Goal: Obtain resource: Download file/media

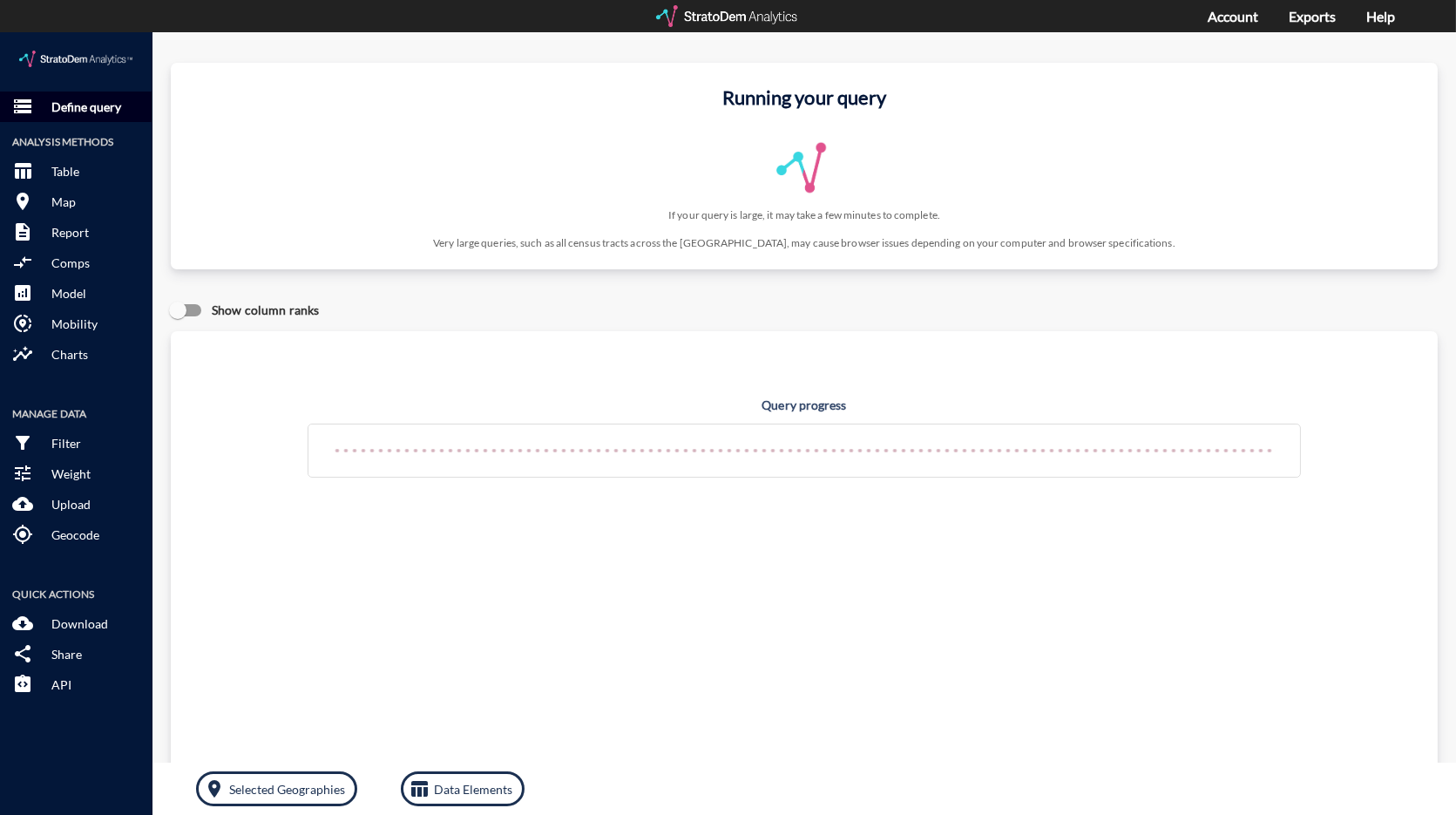
click p "Define query"
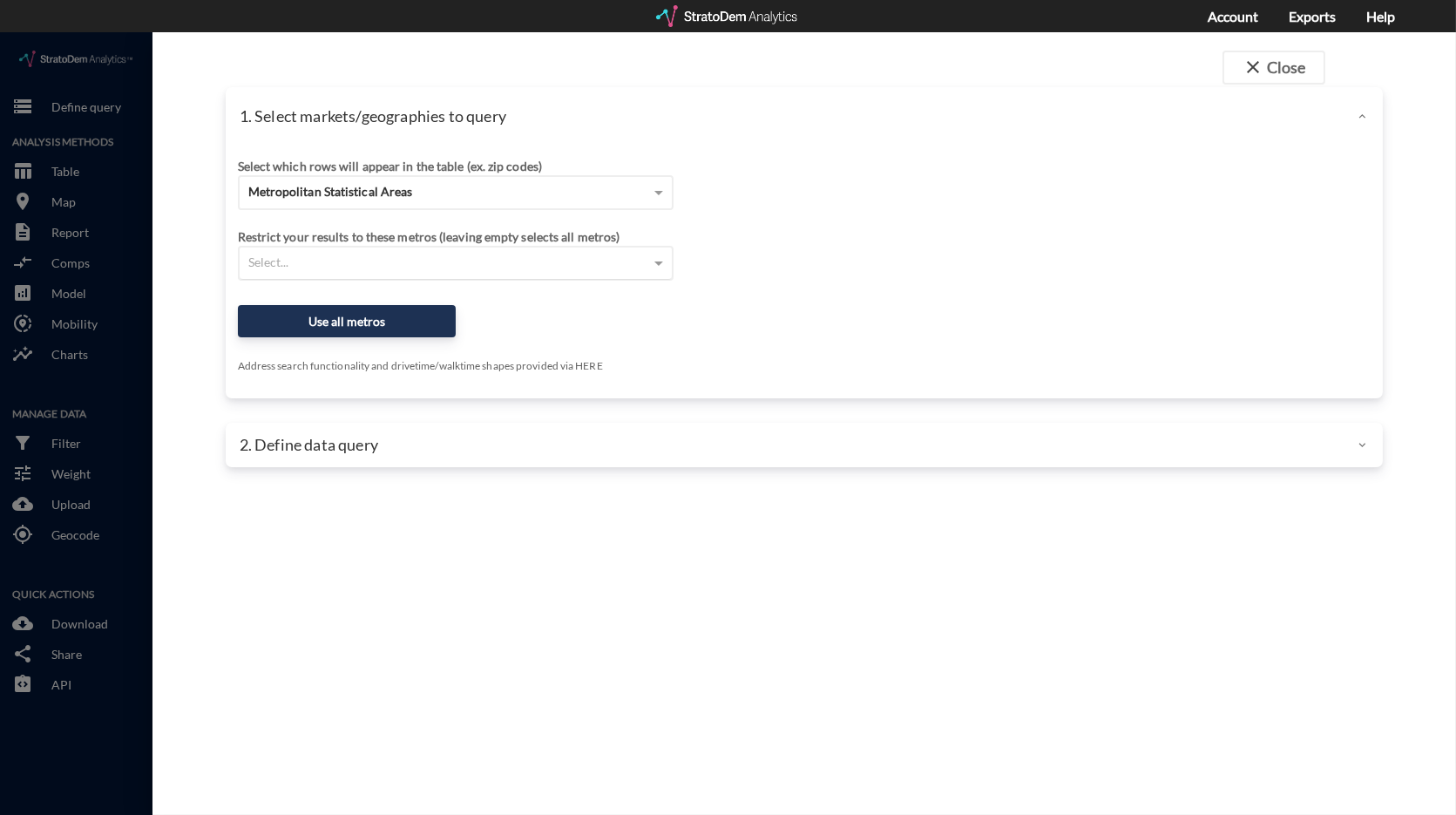
click div "Select..."
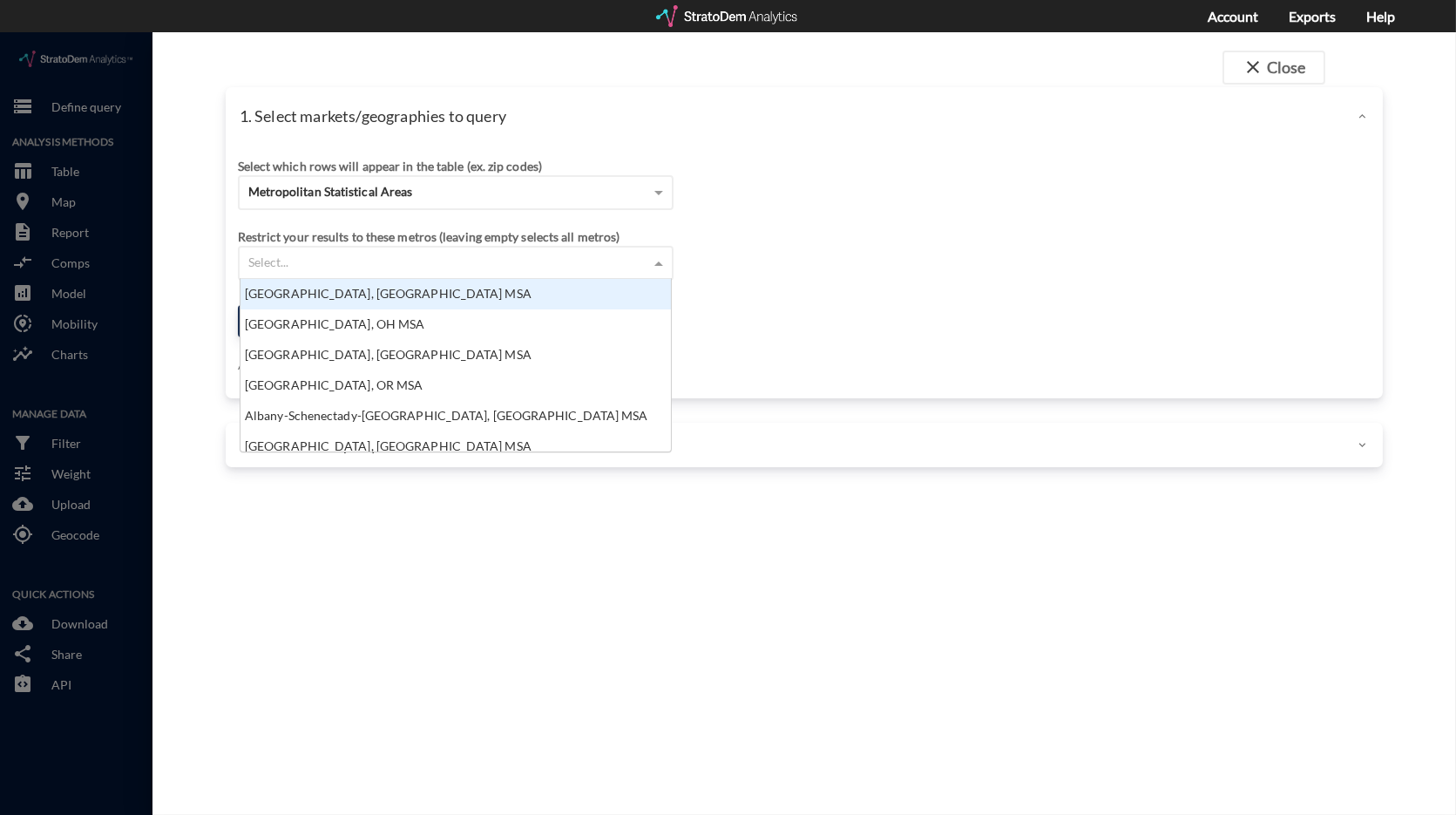
scroll to position [15, 12]
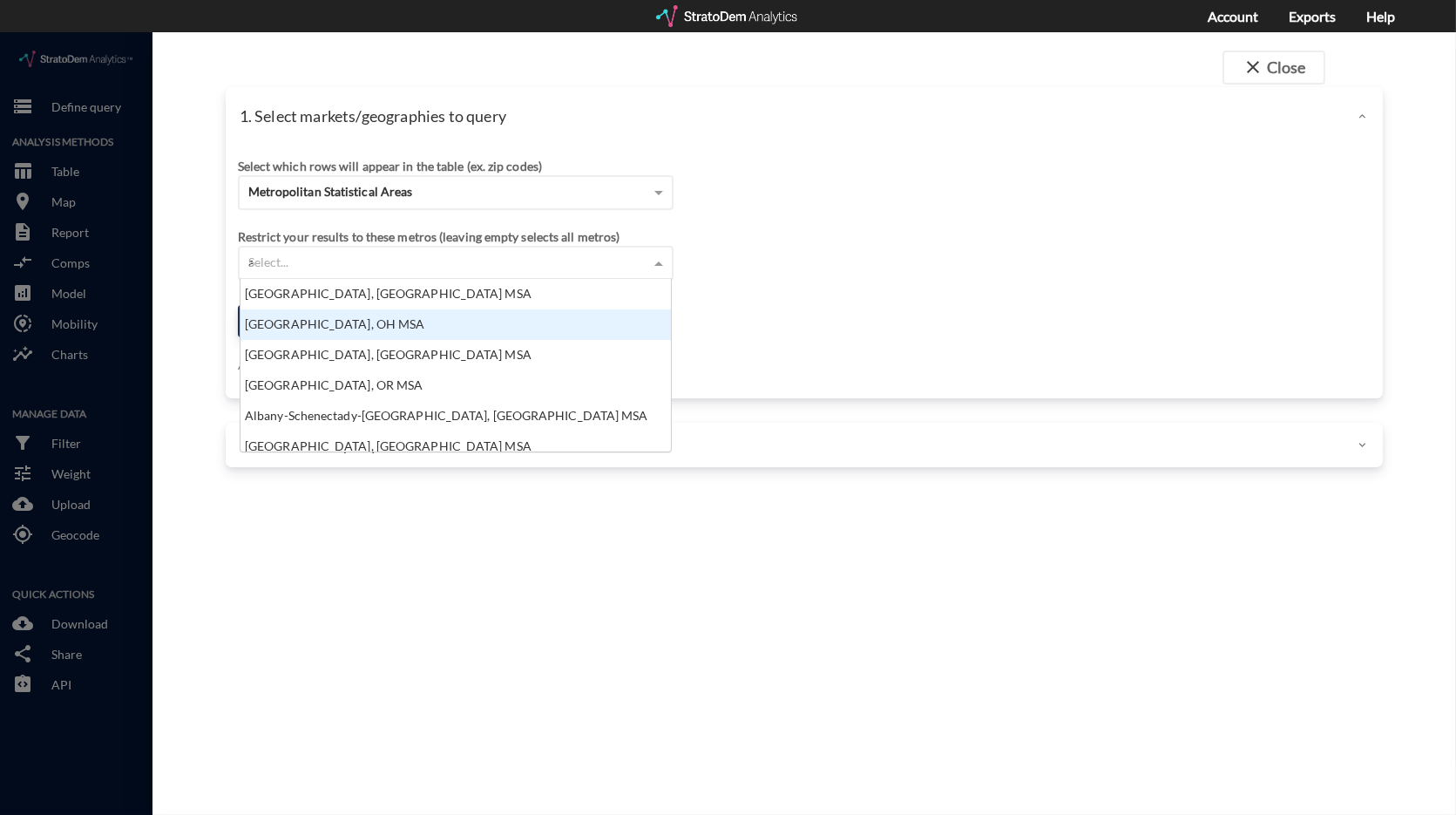
type input "aus"
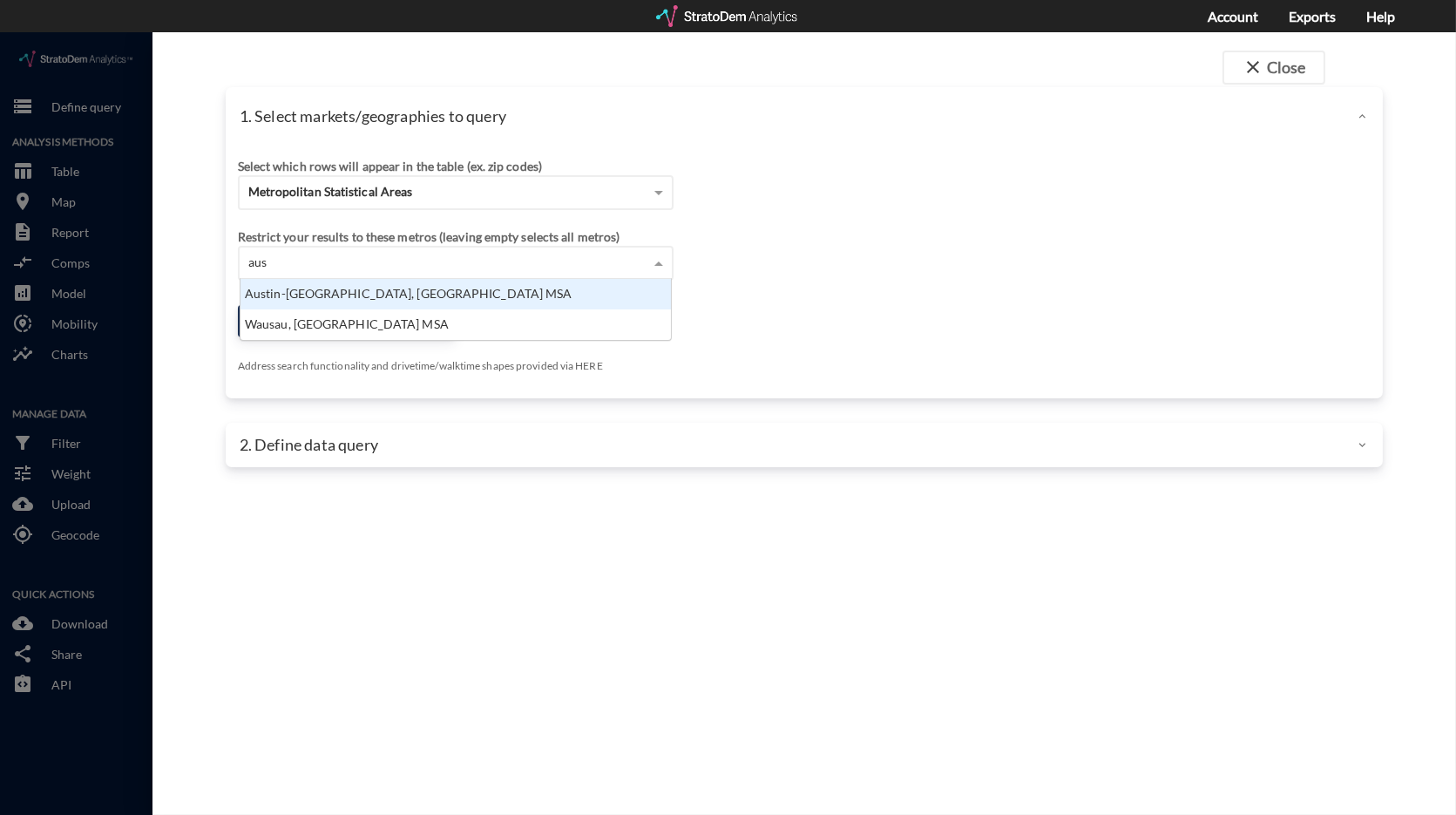
scroll to position [47, 420]
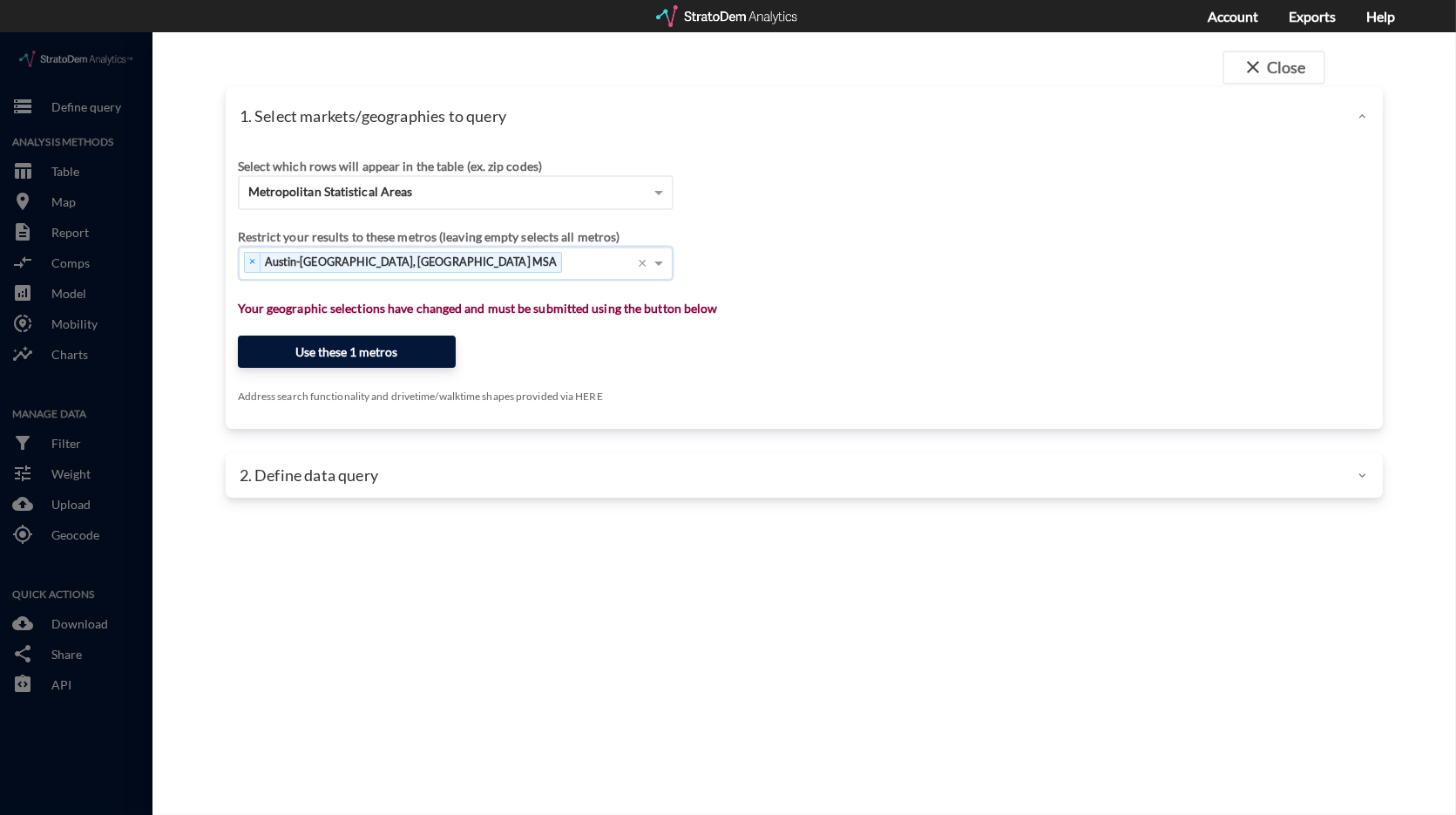
click button "Use these 1 metros"
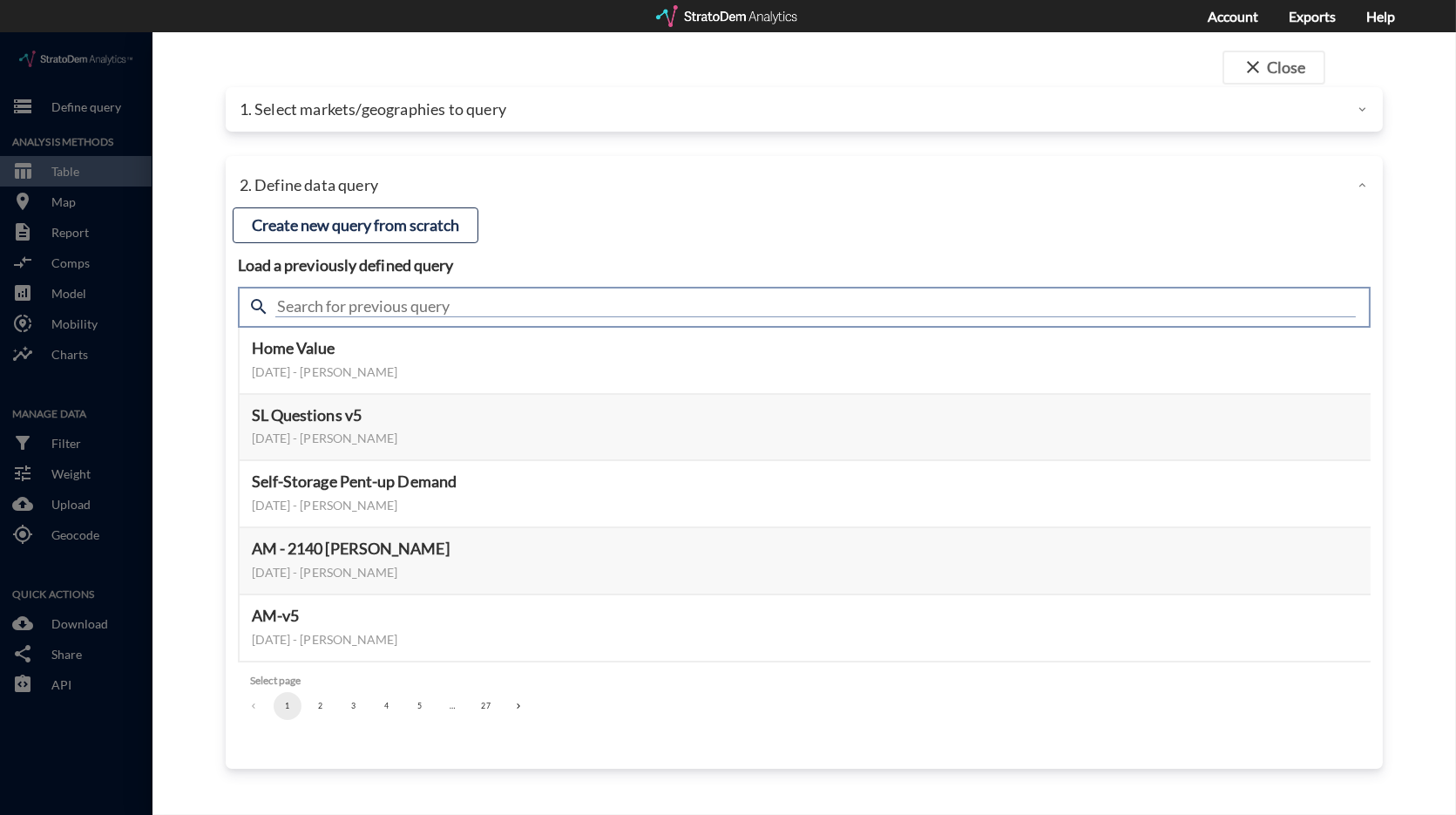
click input "text"
type input "meta"
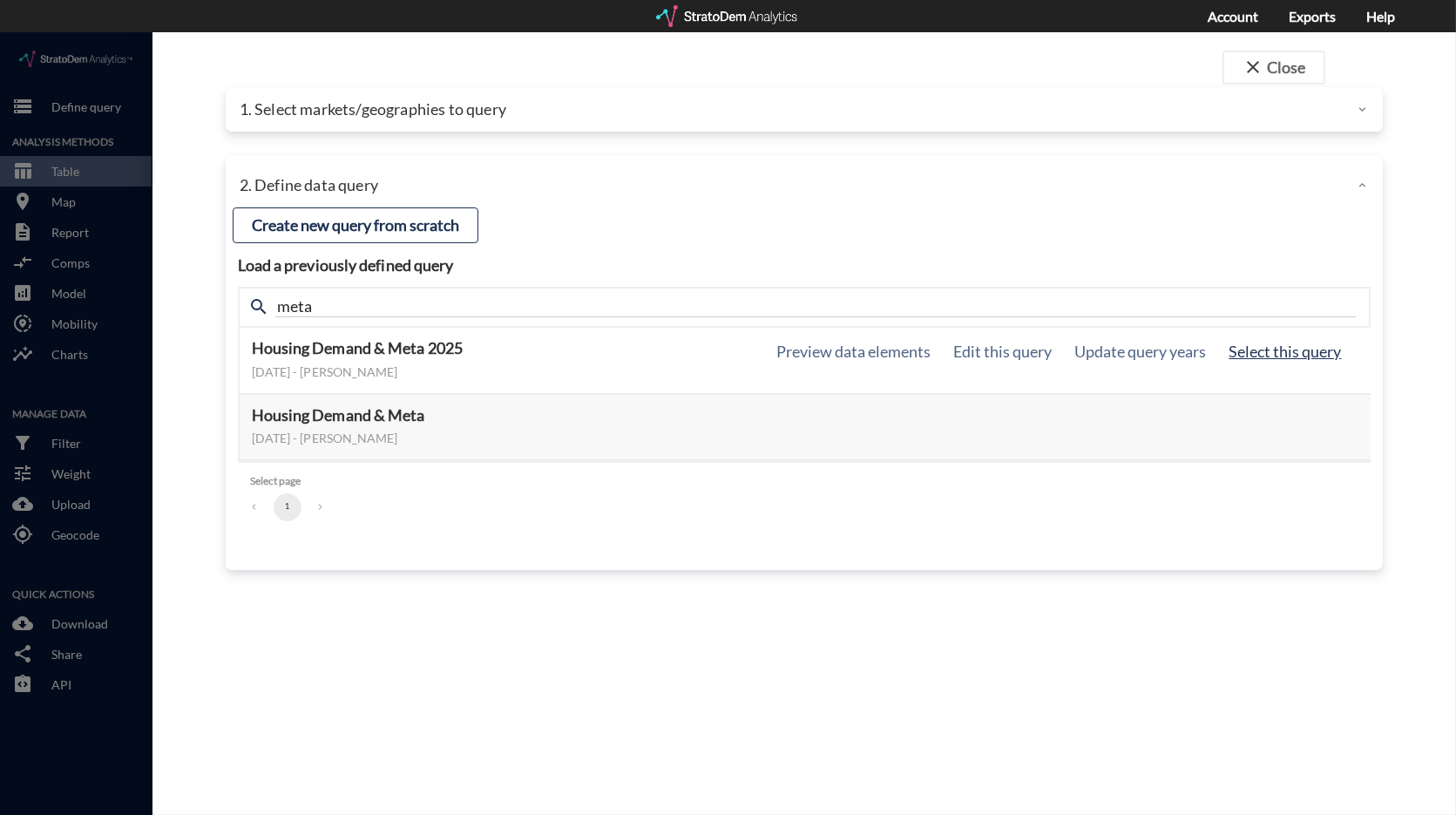
click button "Select this query"
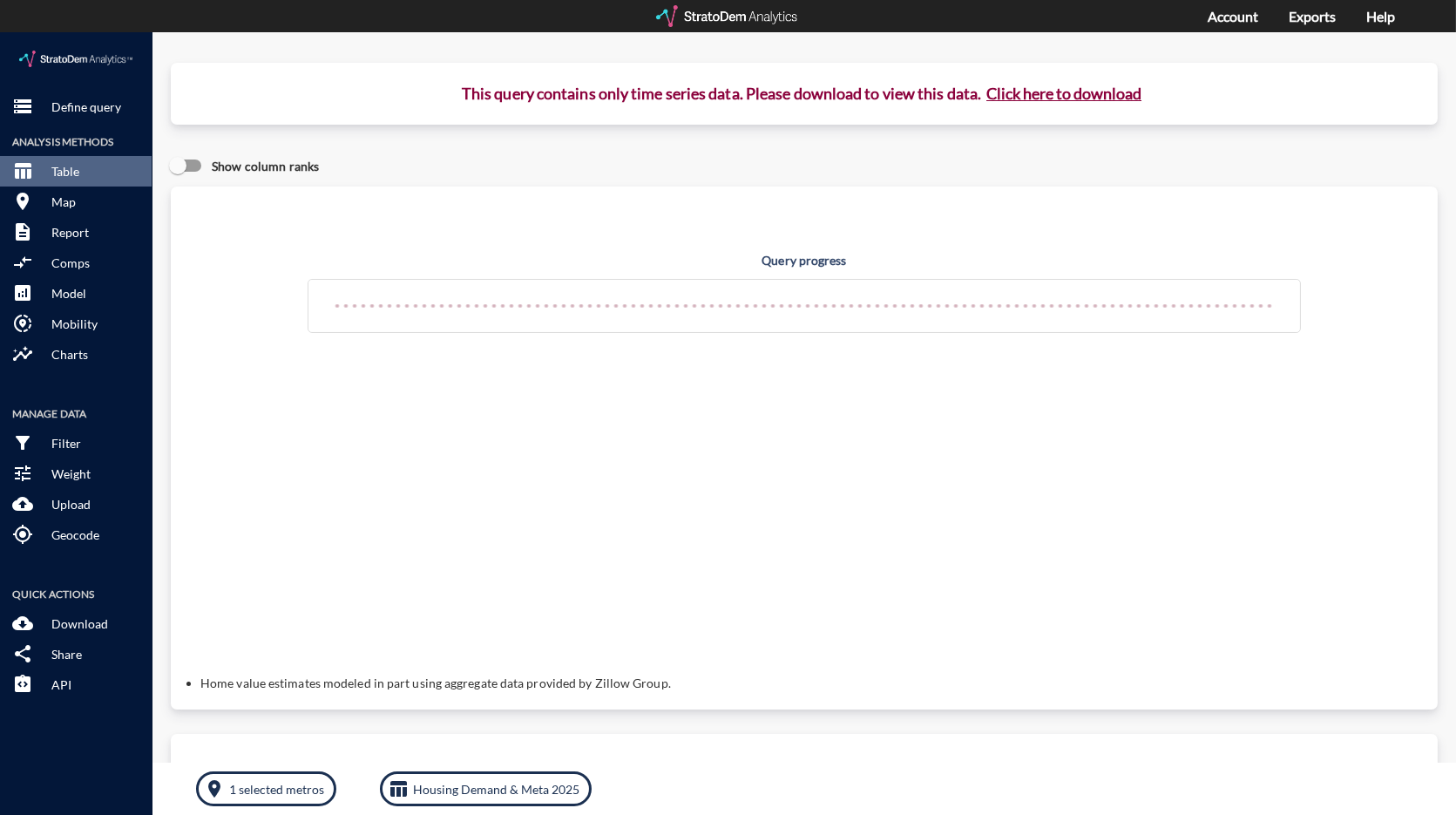
click button "Click here to download"
click div "This query contains only time series data. Please download to view this data. C…"
click button "Click here to download"
click div "This query contains only time series data. Please download to view this data. C…"
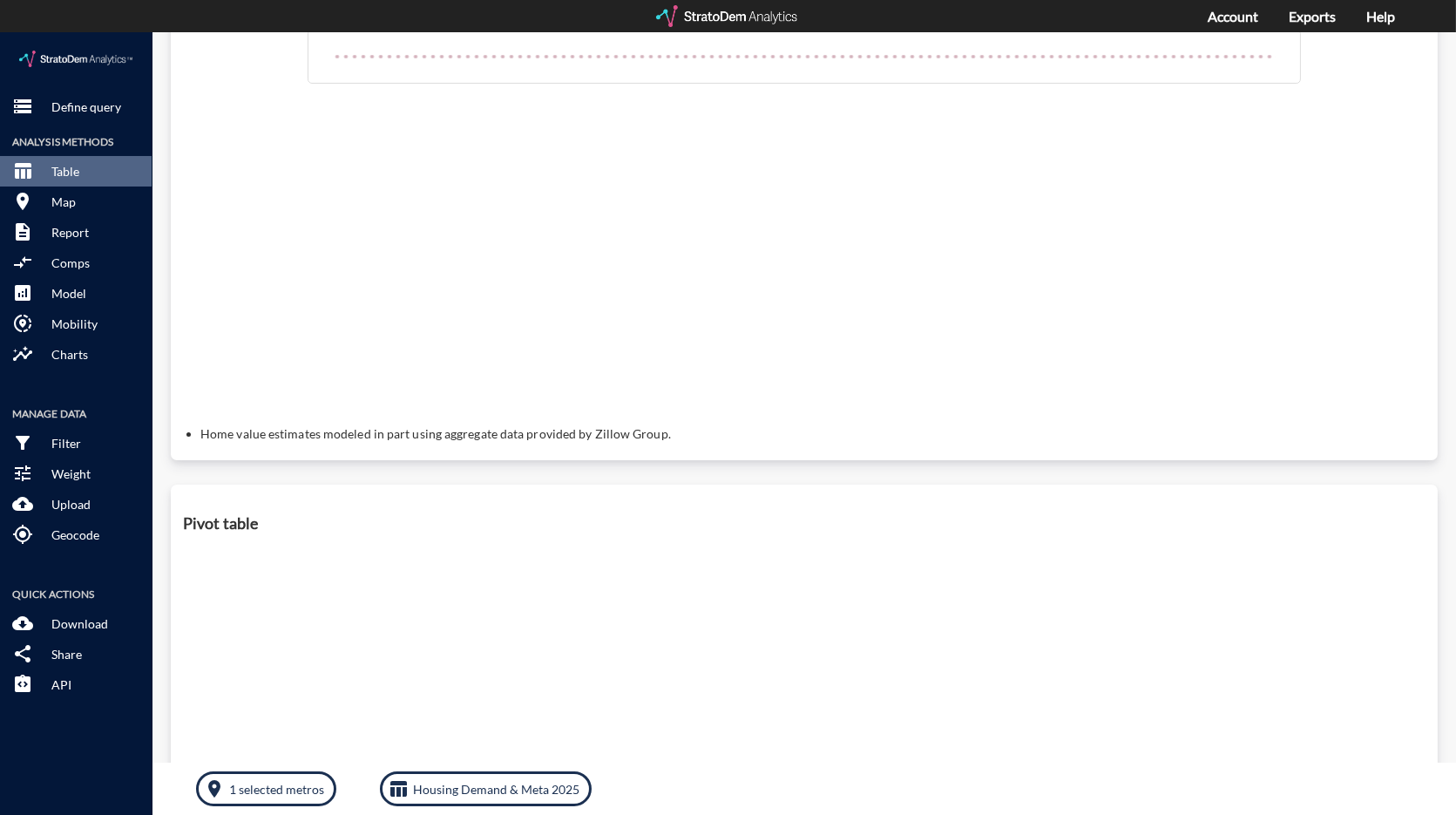
scroll to position [0, 0]
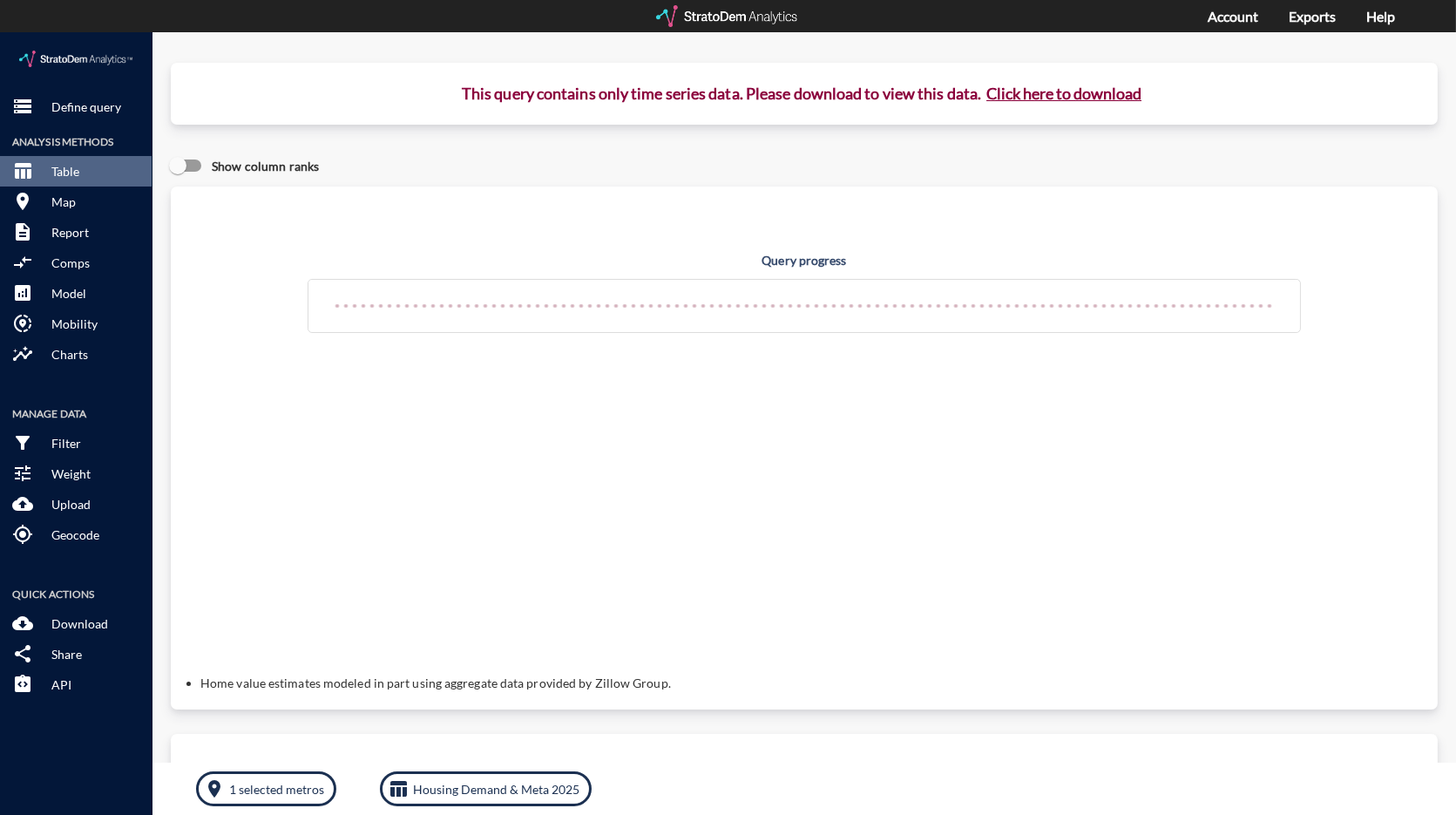
click div "Query progress Home value estimates modeled in part using aggregate data provid…"
click button "Click here to download"
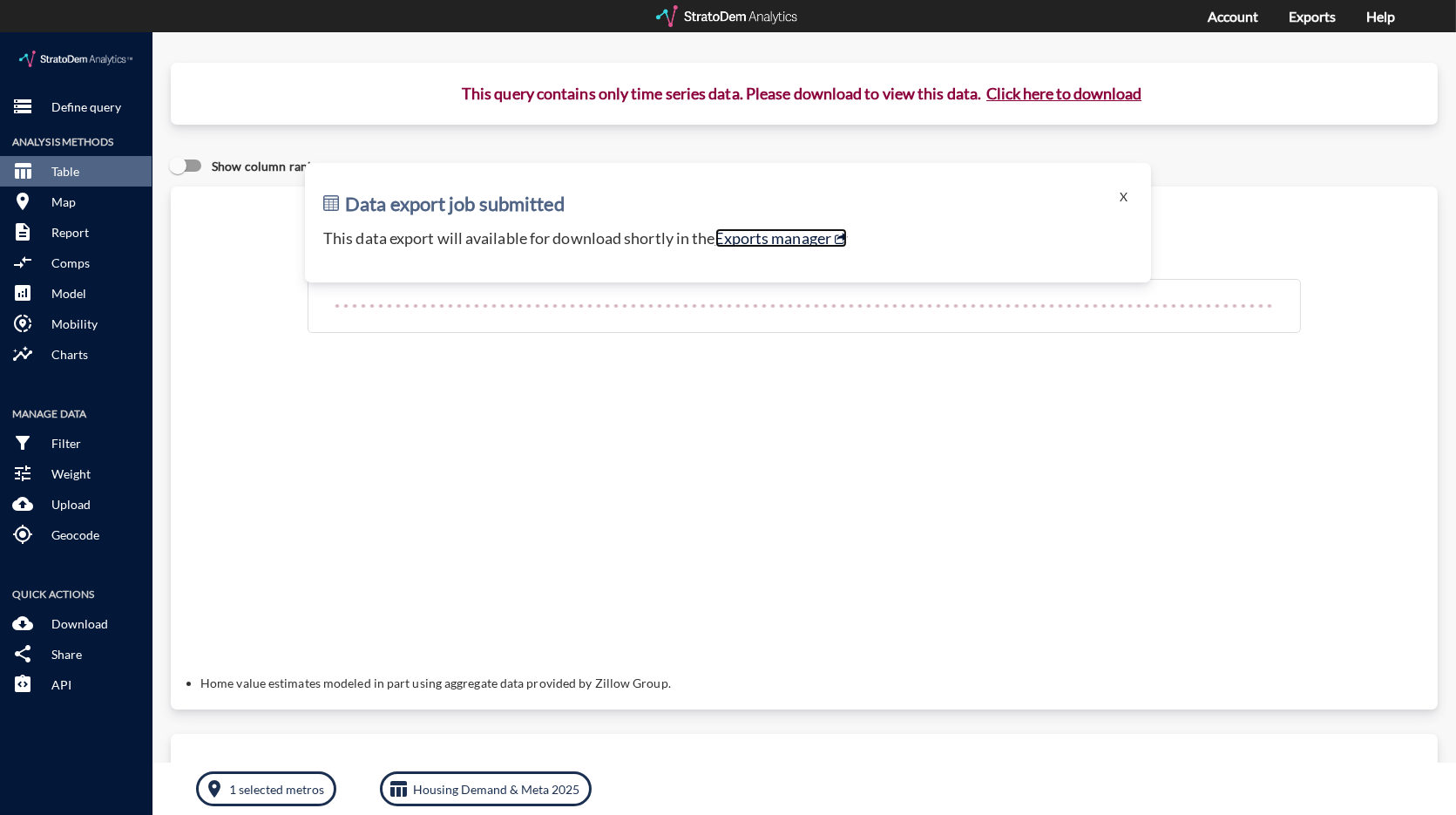
click link "Exports manager"
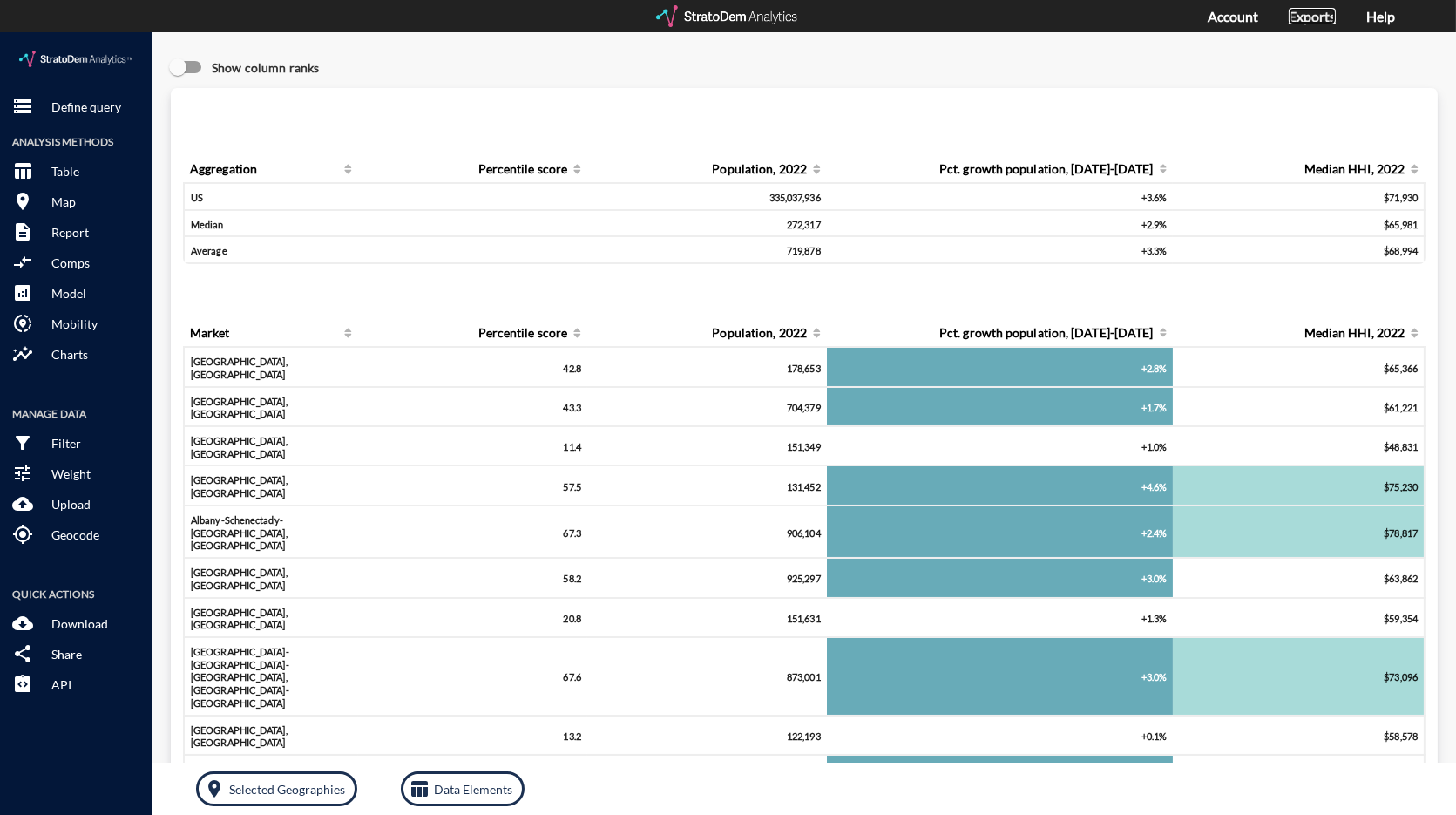
click at [1304, 18] on link "Exports" at bounding box center [1312, 16] width 47 height 16
click p "Define query"
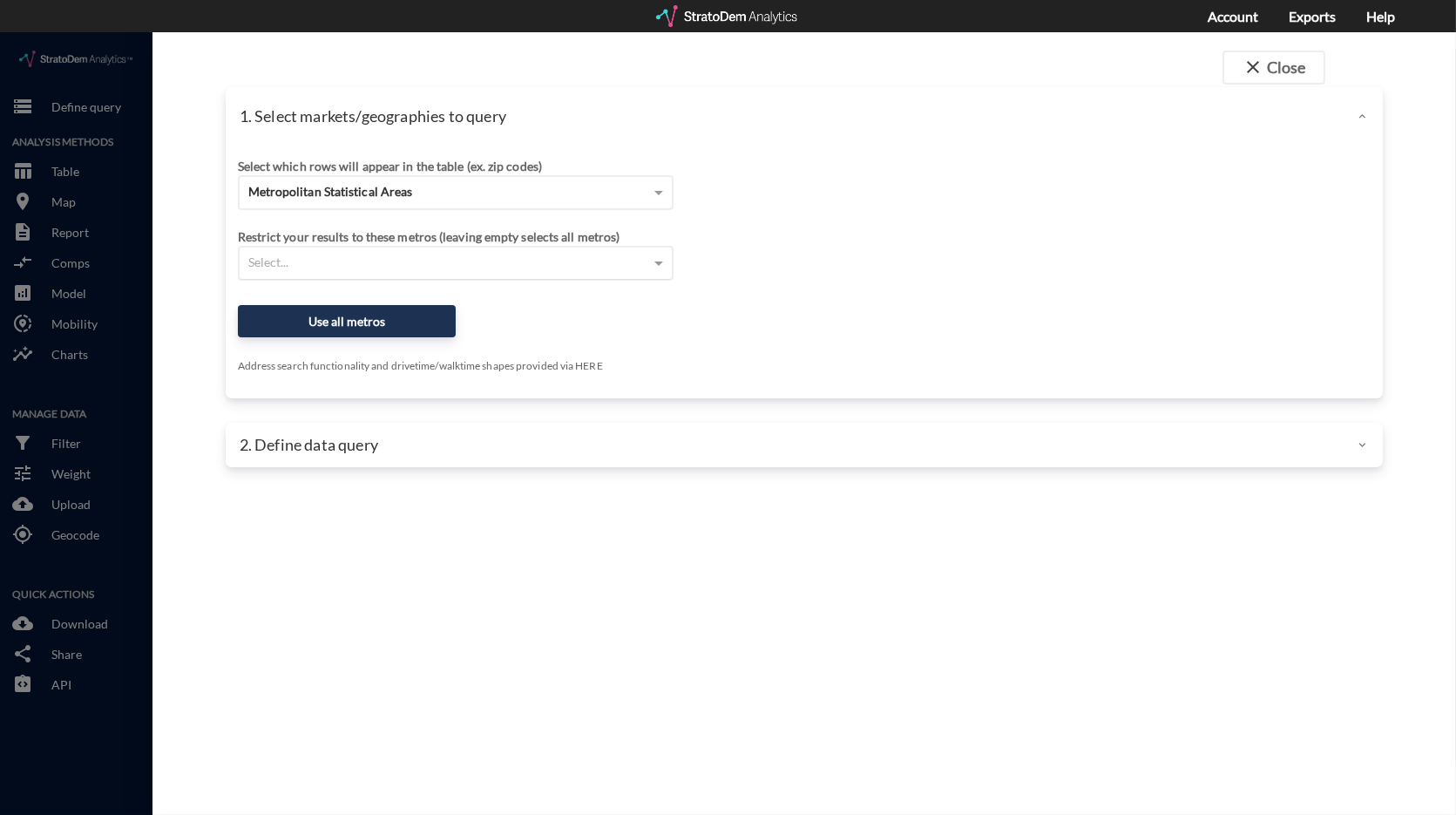
click div "Select..."
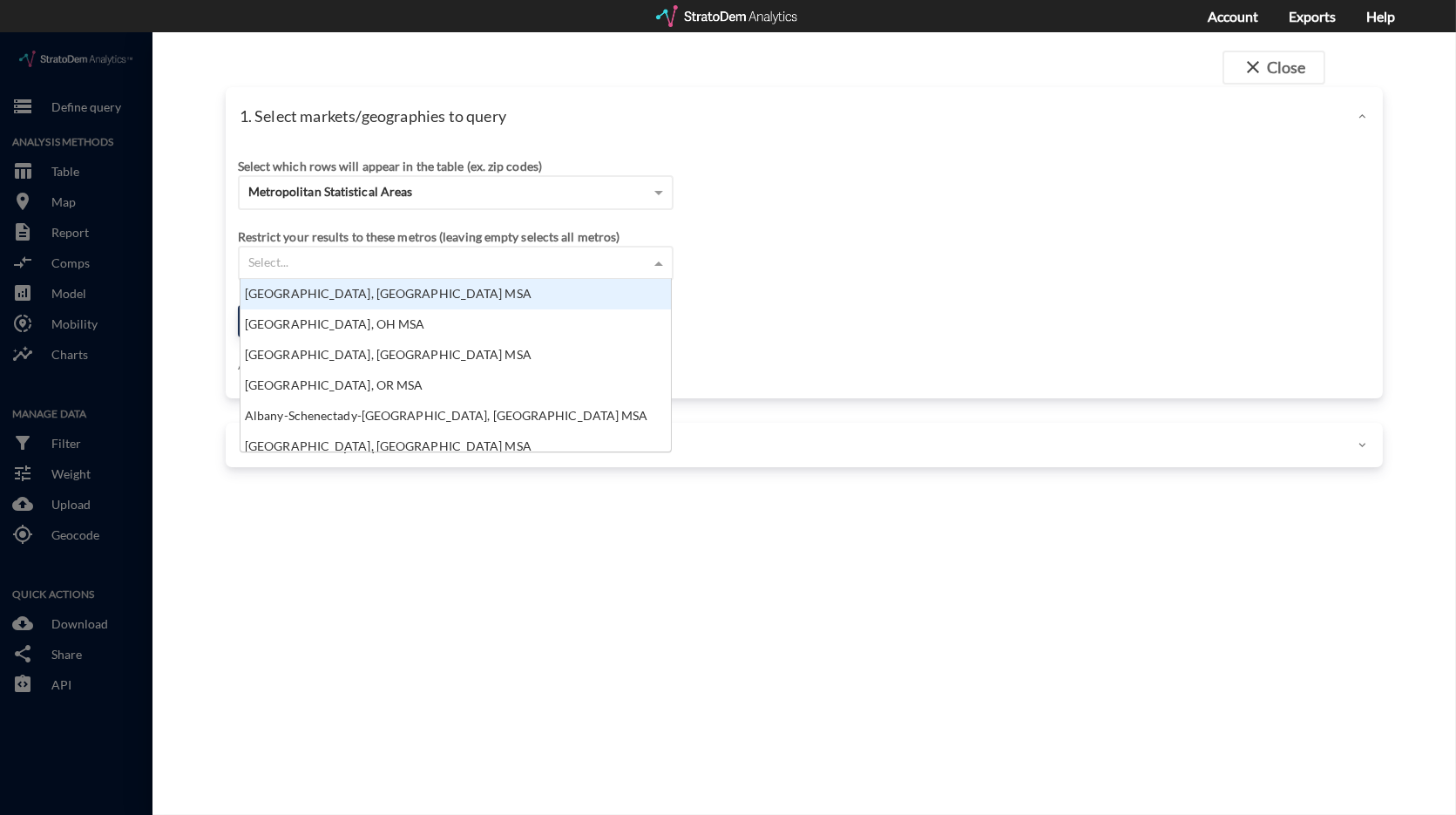
scroll to position [158, 420]
type input "aus"
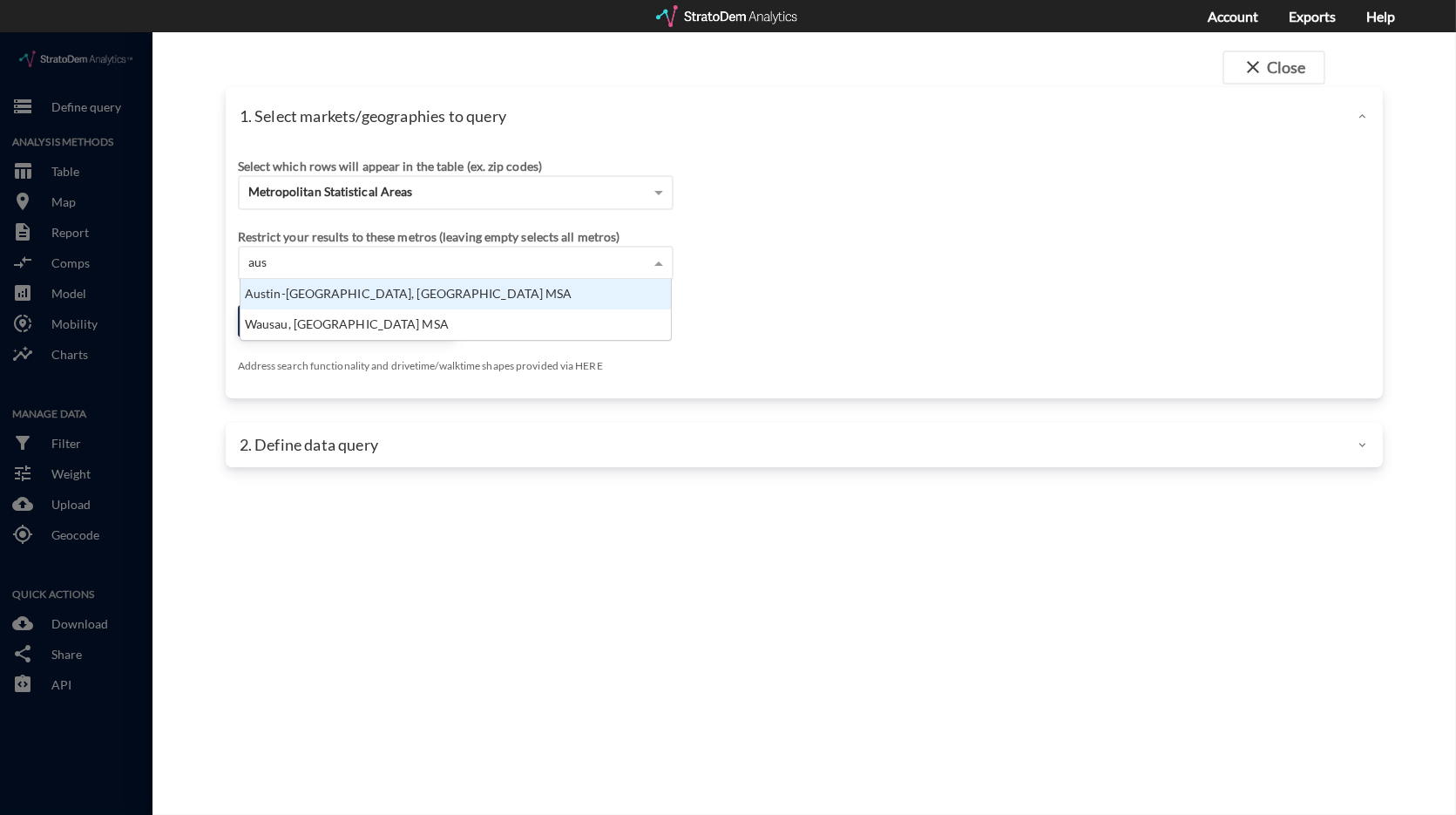
scroll to position [47, 420]
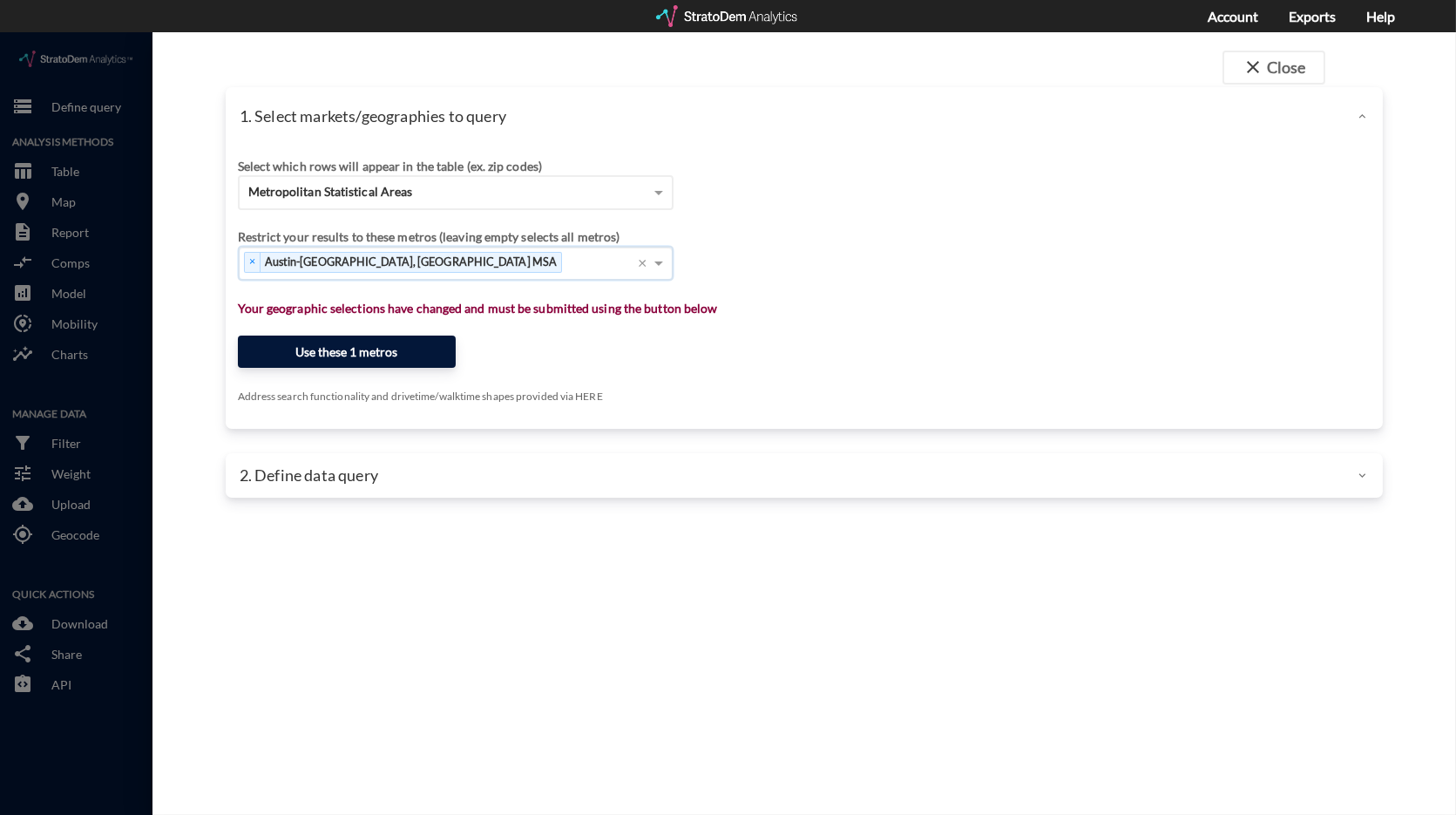
click button "Use these 1 metros"
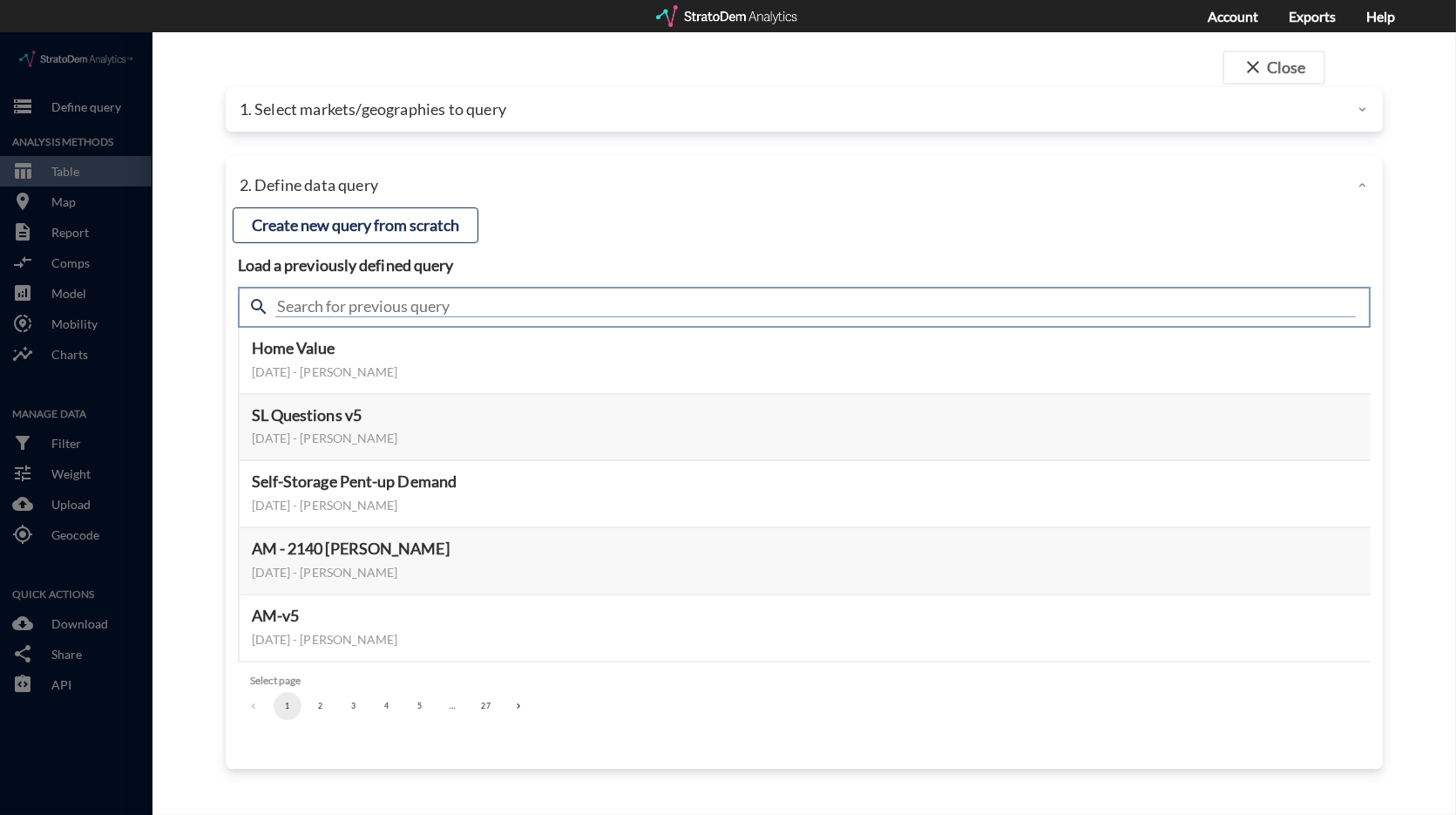
click input "text"
type input "meta"
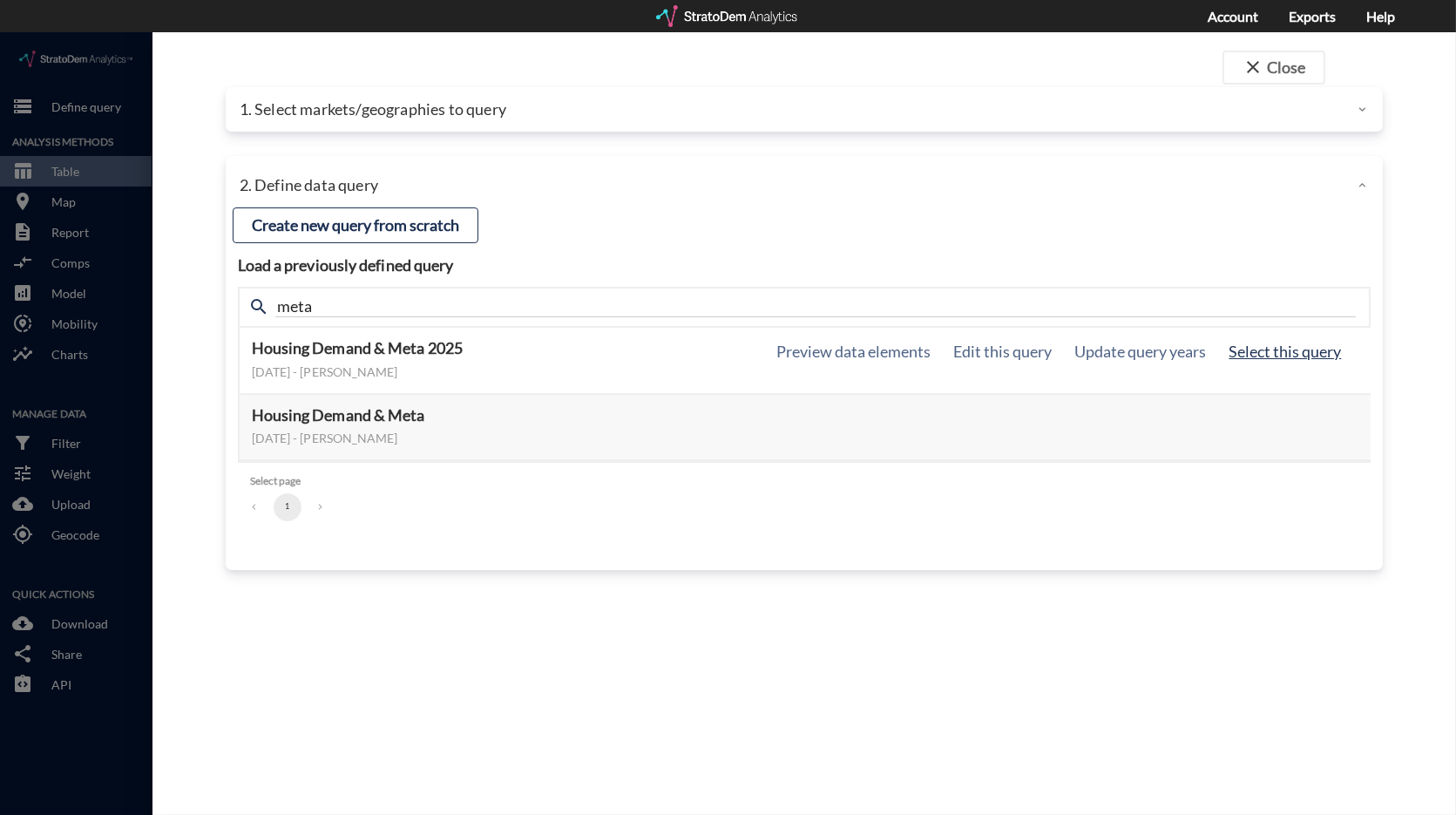
click button "Select this query"
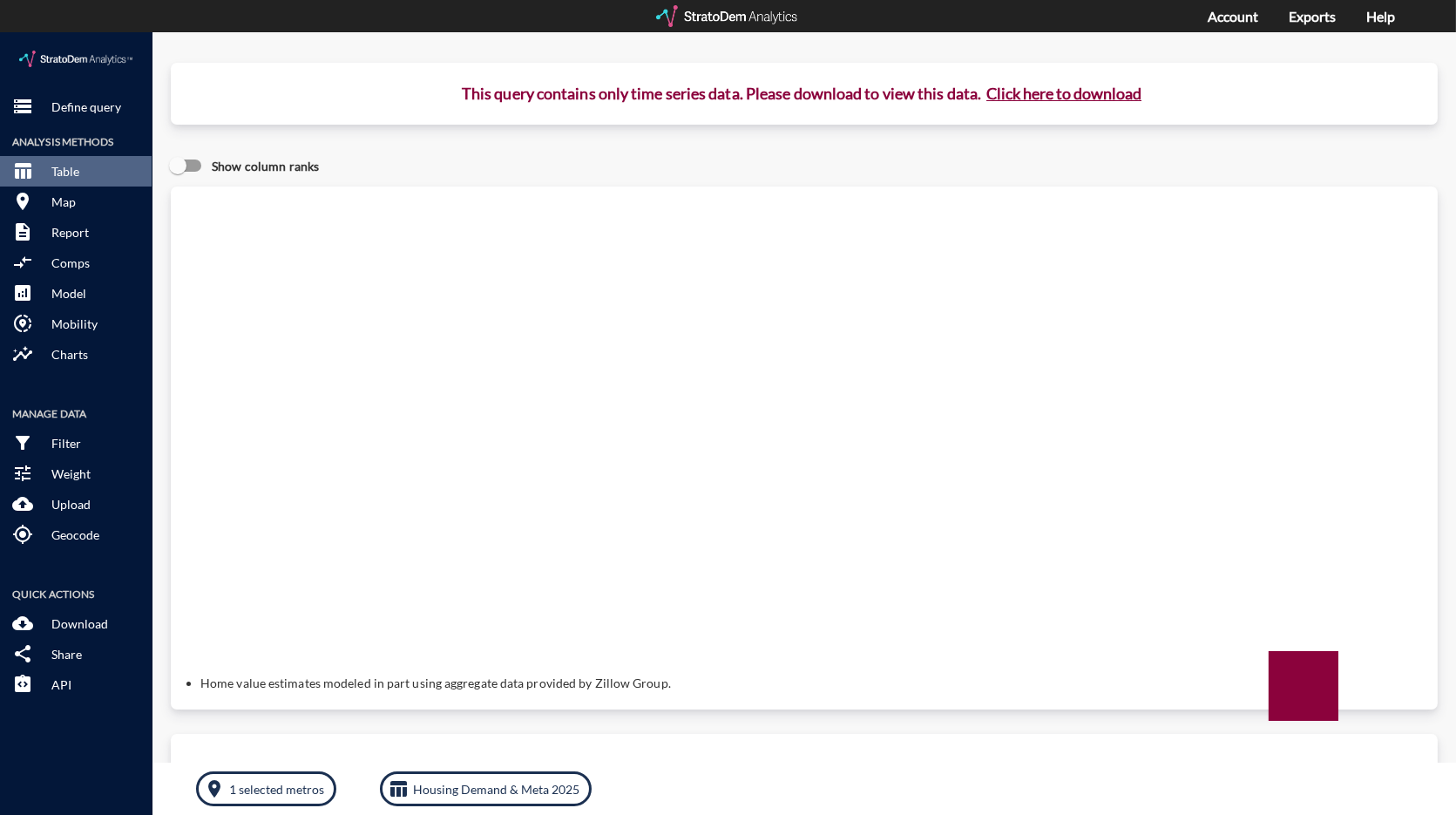
click button "Click here to download"
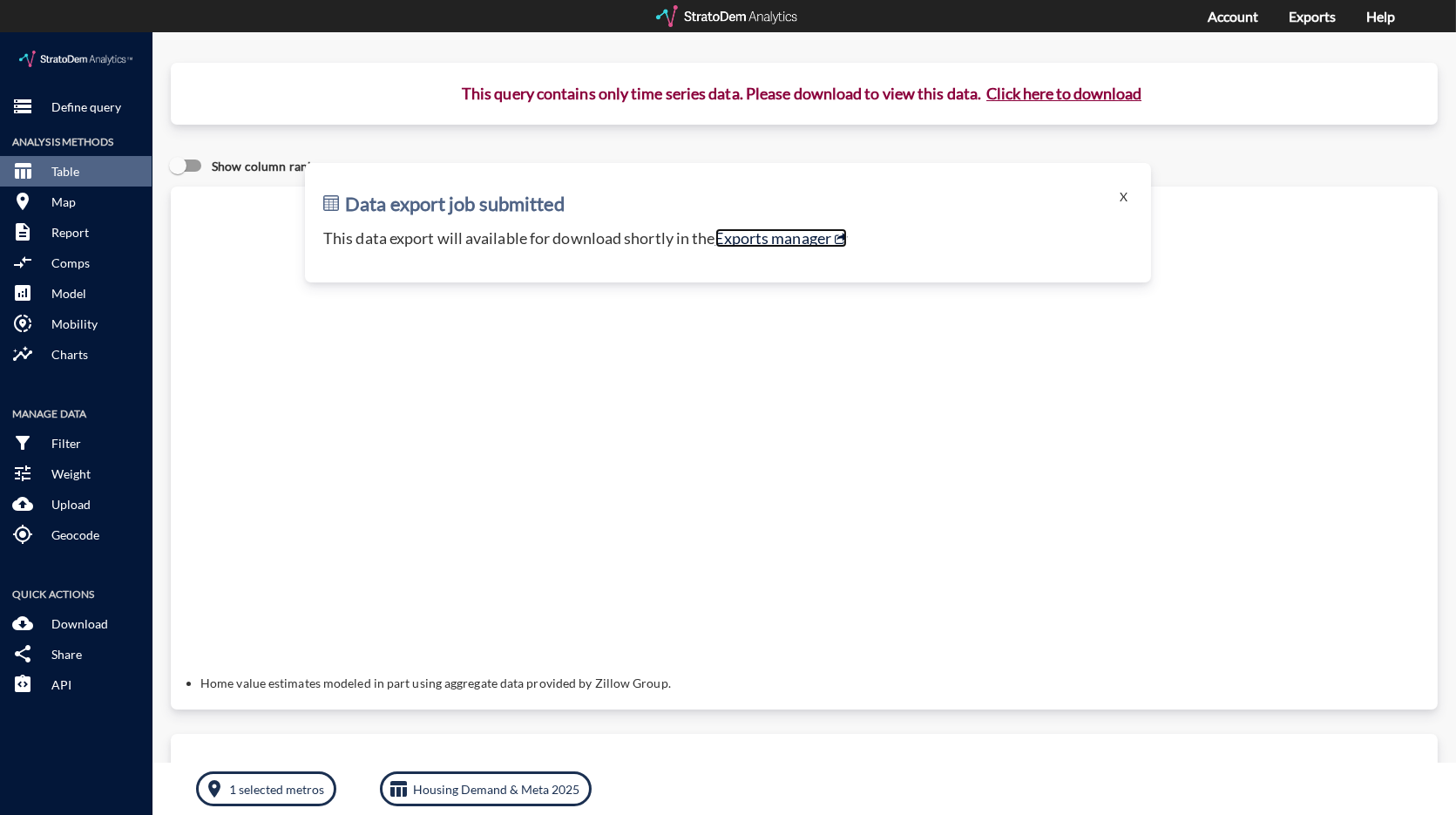
click link "Exports manager"
click p "Define query"
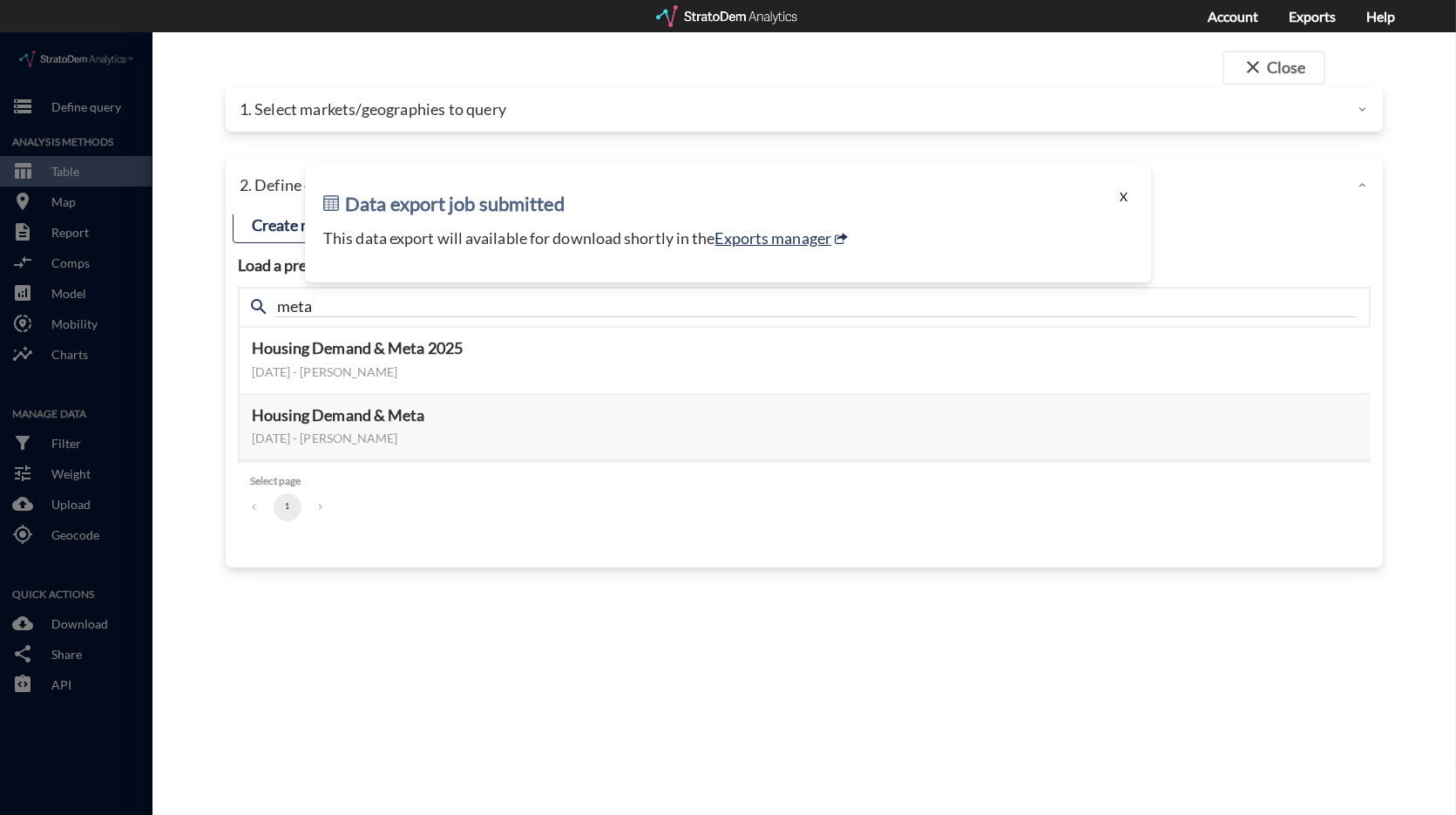
click button "X"
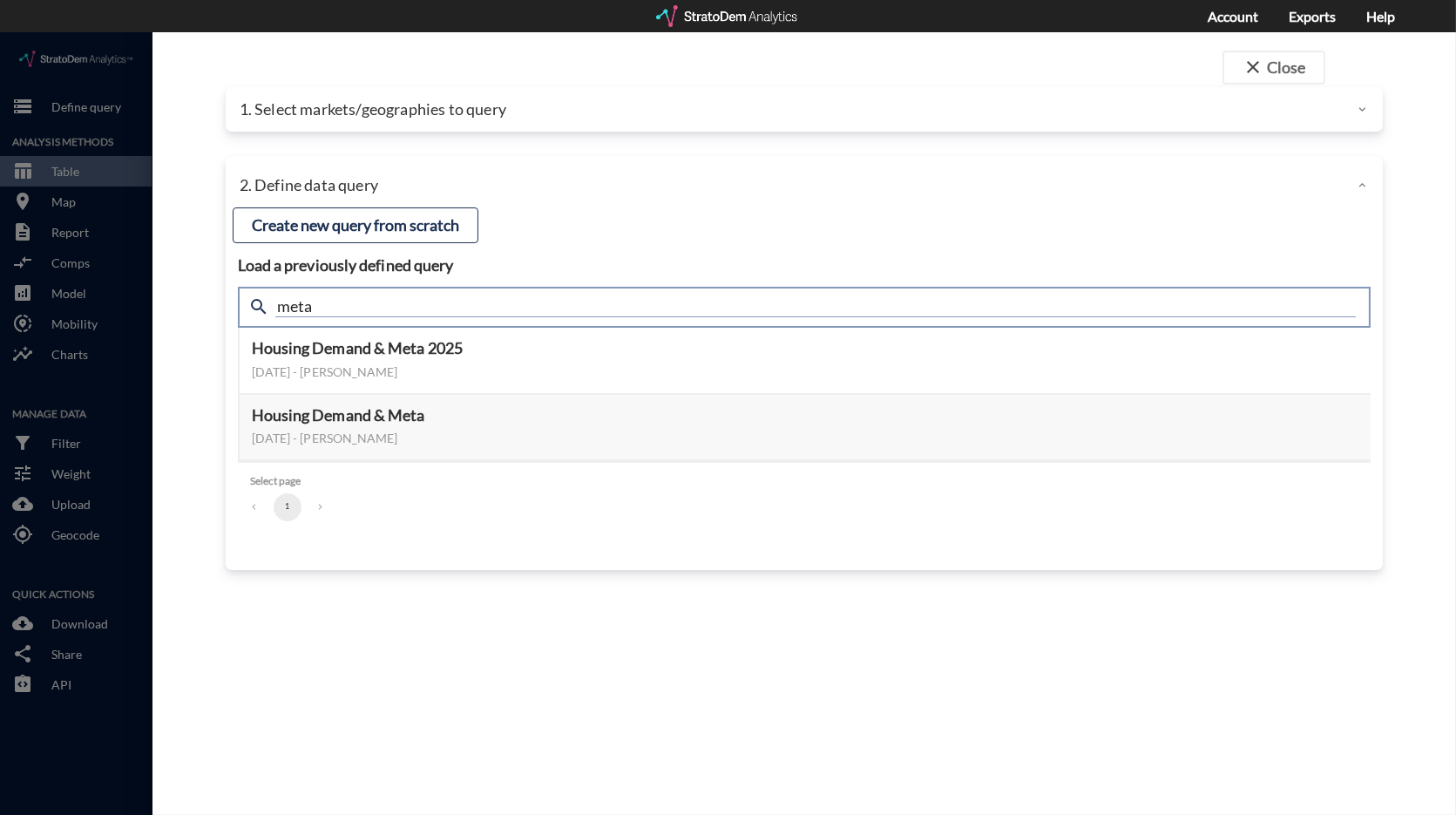
drag, startPoint x: 311, startPoint y: 275, endPoint x: 211, endPoint y: 264, distance: 100.6
click div "close Close 1. Select markets/geographies to query Select which rows will appea…"
type input "active adult"
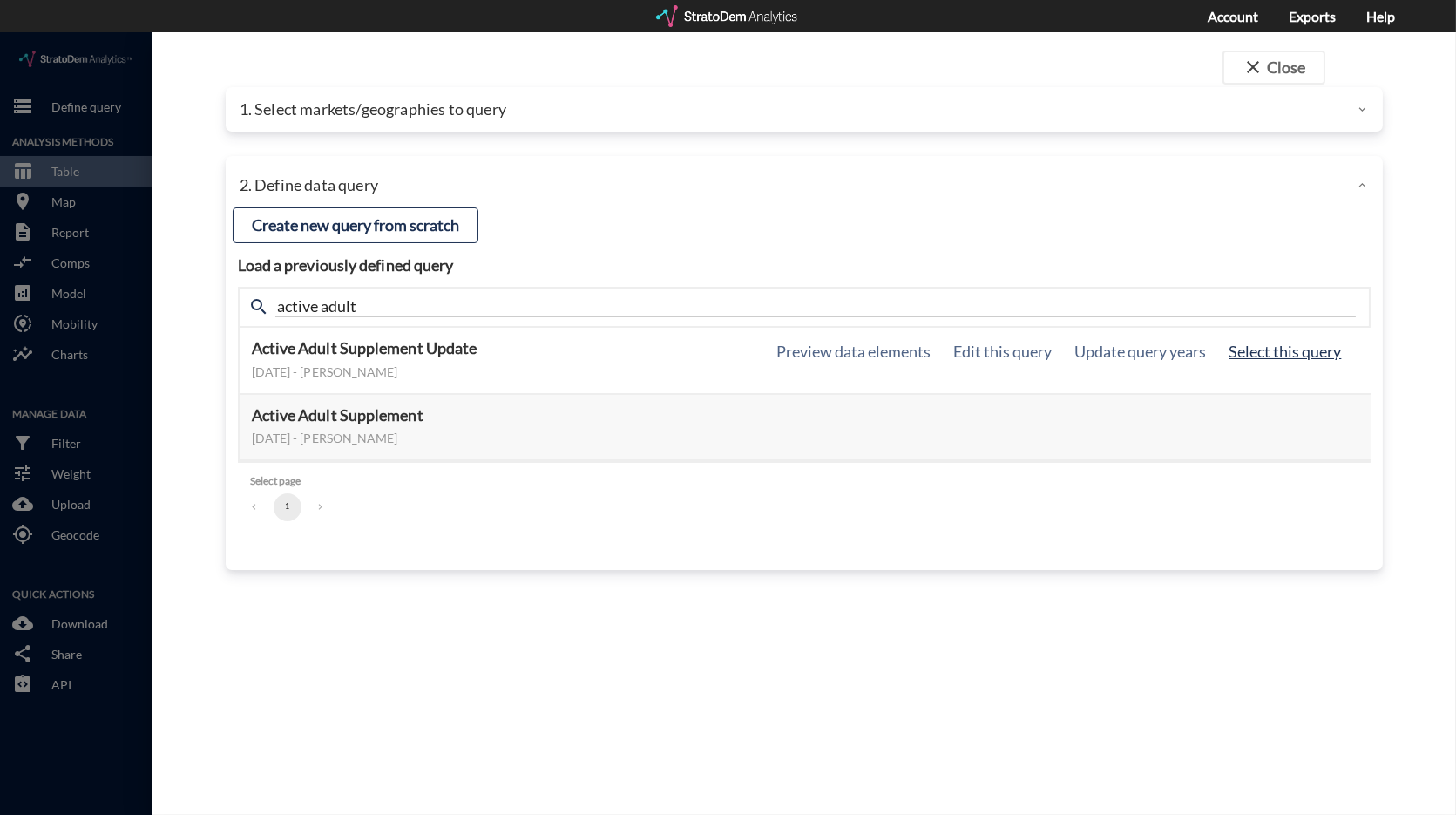
click button "Select this query"
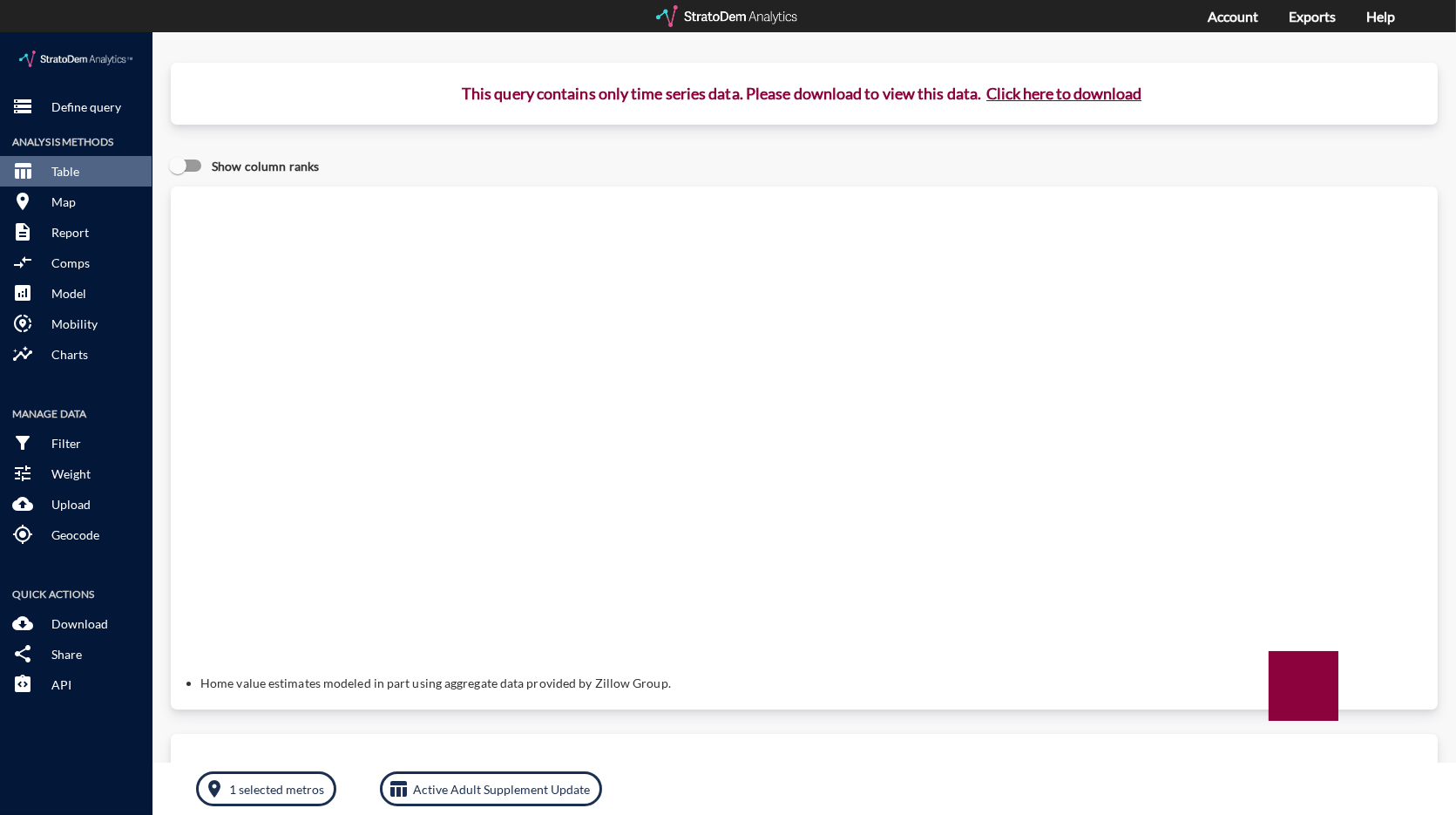
click button "Click here to download"
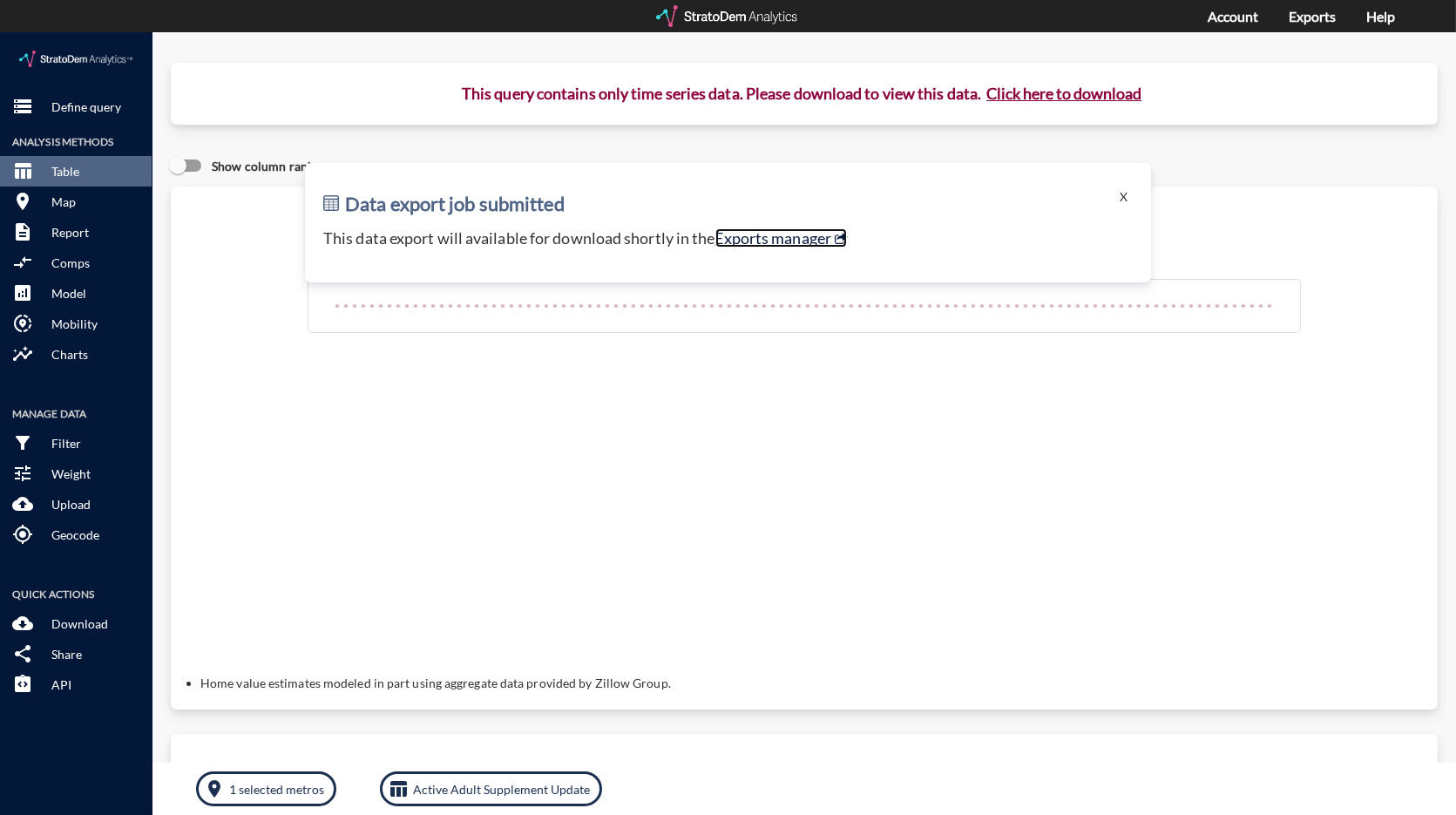
click link "Exports manager"
click p "Define query"
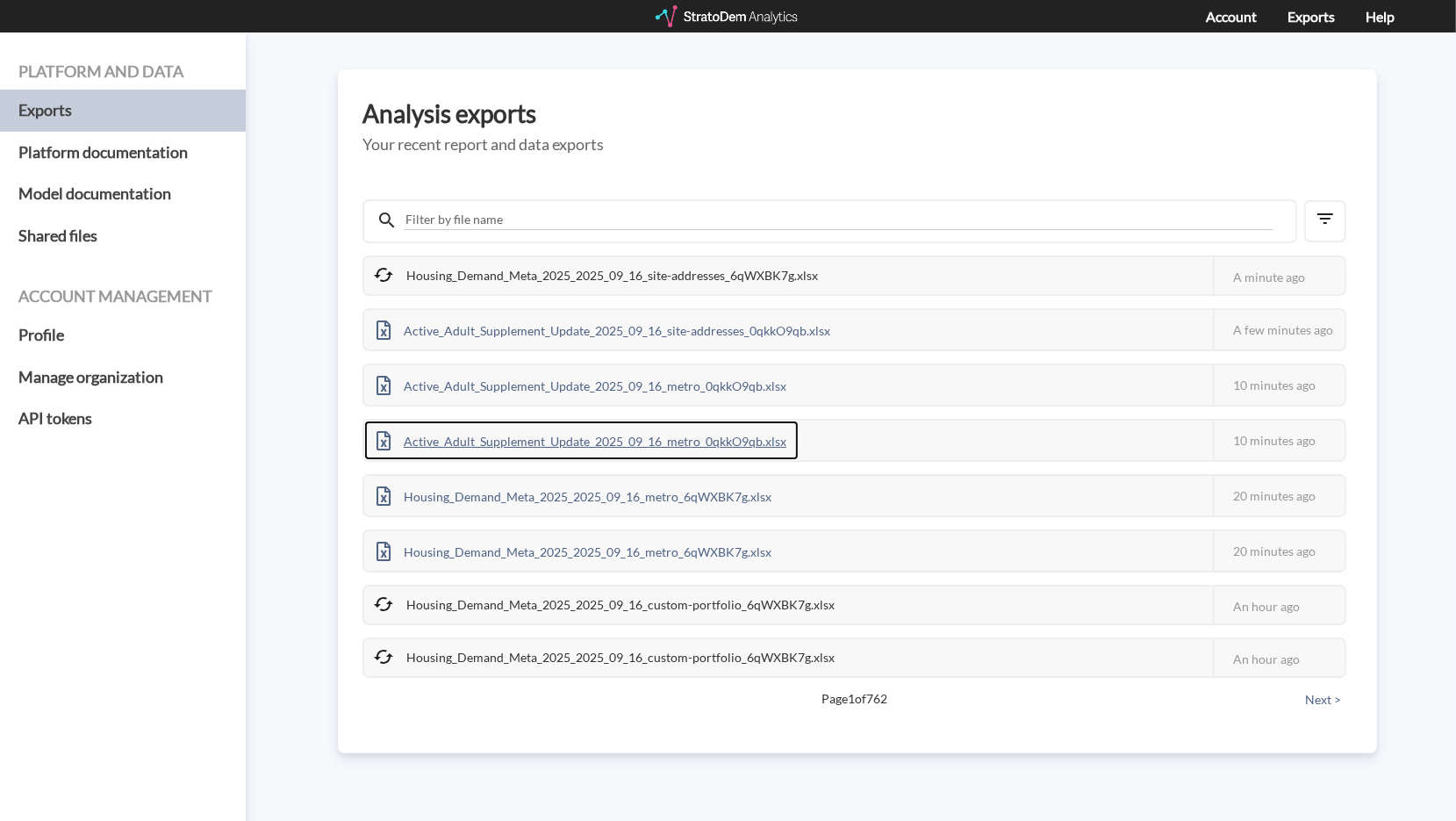
click at [566, 438] on div "Active_Adult_Supplement_Update_2025_09_16_metro_0qkkO9qb.xlsx" at bounding box center [581, 440] width 434 height 40
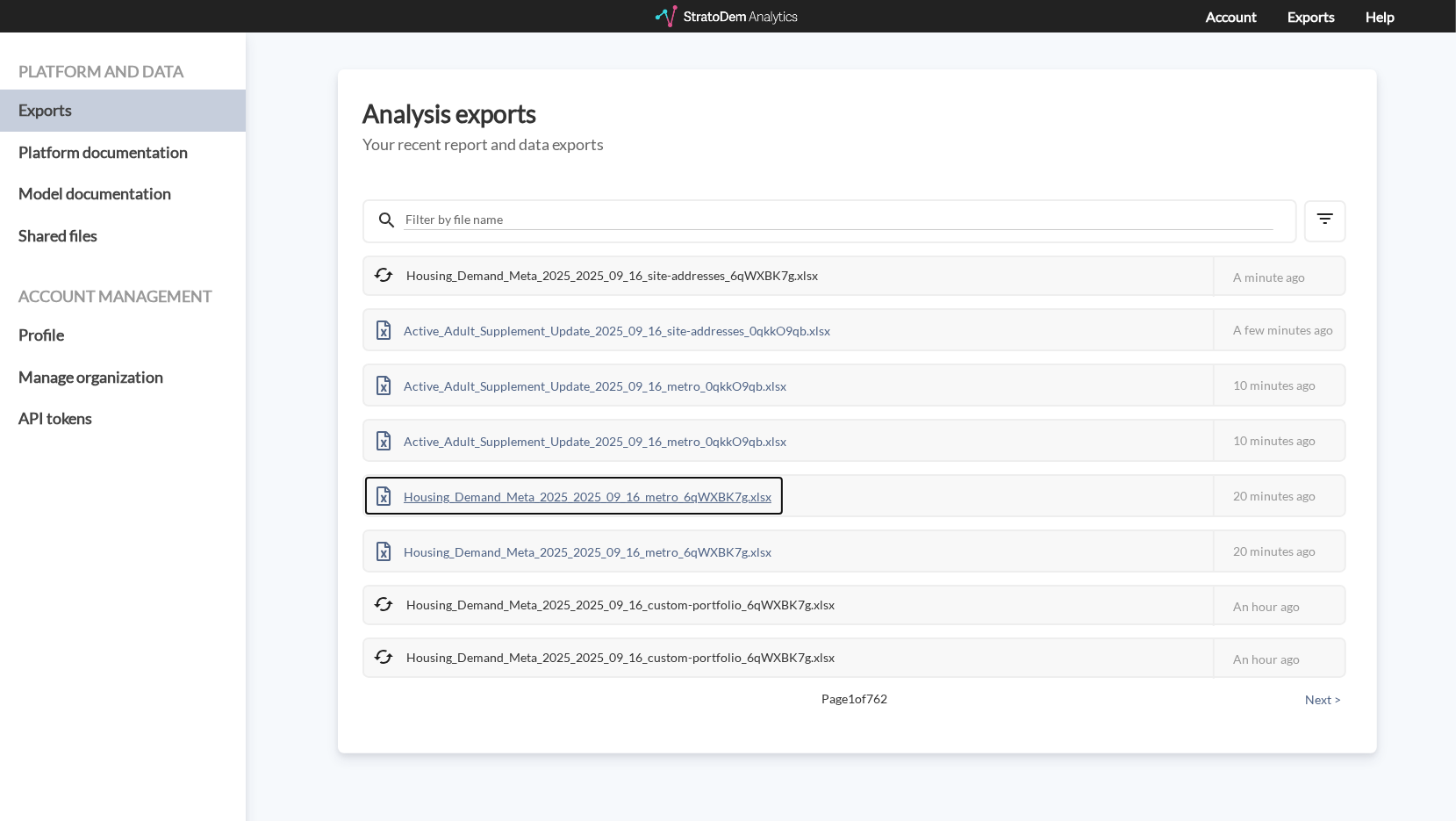
click at [518, 487] on div "Housing_Demand_Meta_2025_2025_09_16_metro_6qWXBK7g.xlsx" at bounding box center [574, 496] width 420 height 40
